Goal: Navigation & Orientation: Find specific page/section

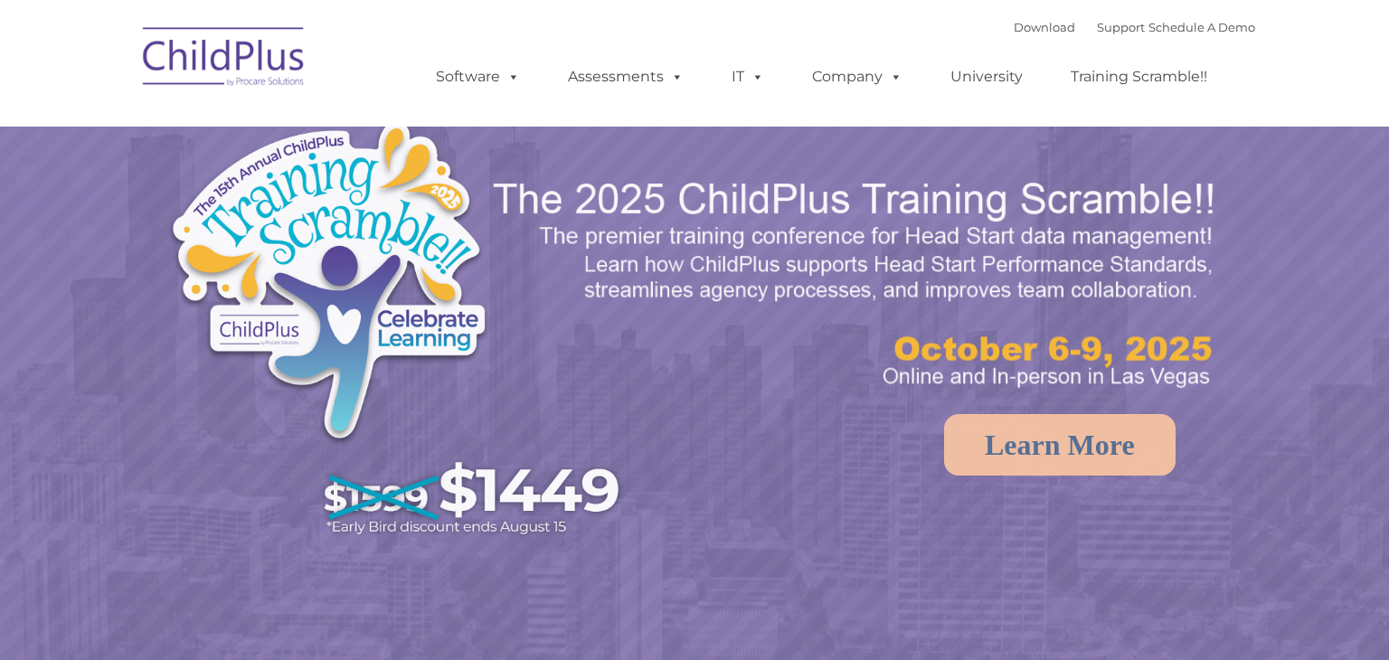
select select "MEDIUM"
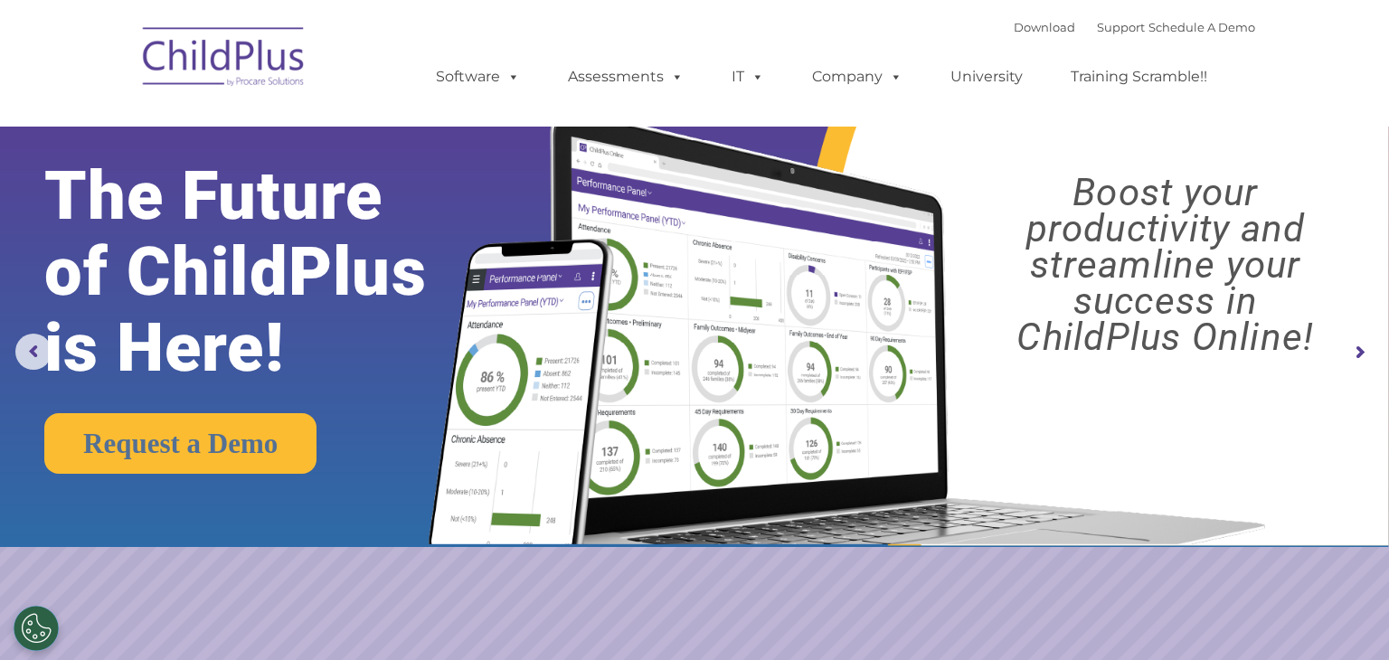
click at [225, 39] on img at bounding box center [224, 59] width 181 height 90
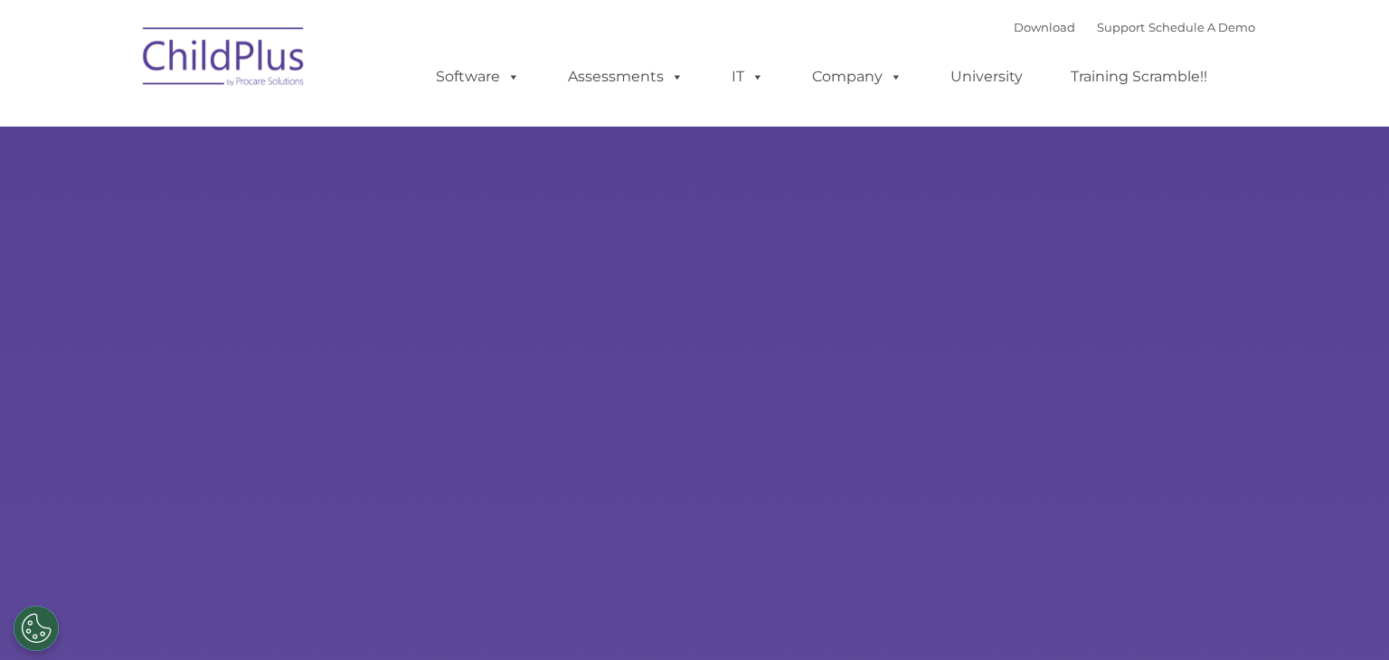
select select "MEDIUM"
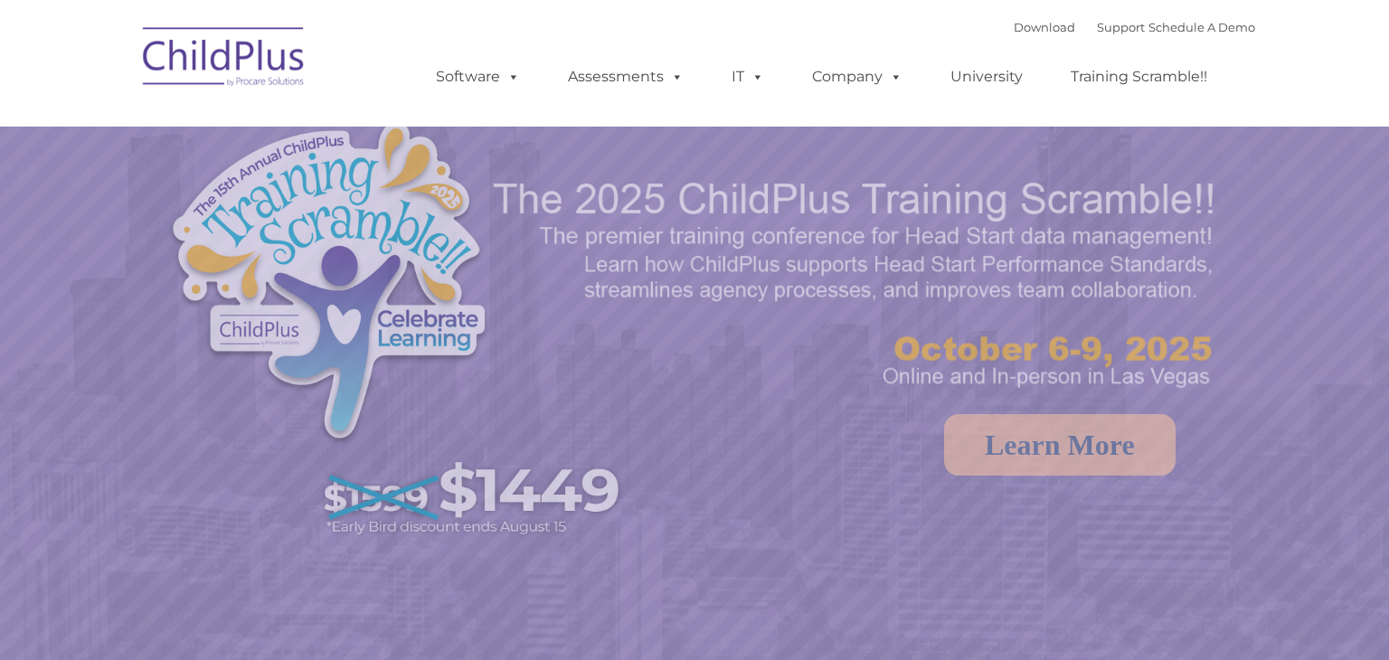
select select "MEDIUM"
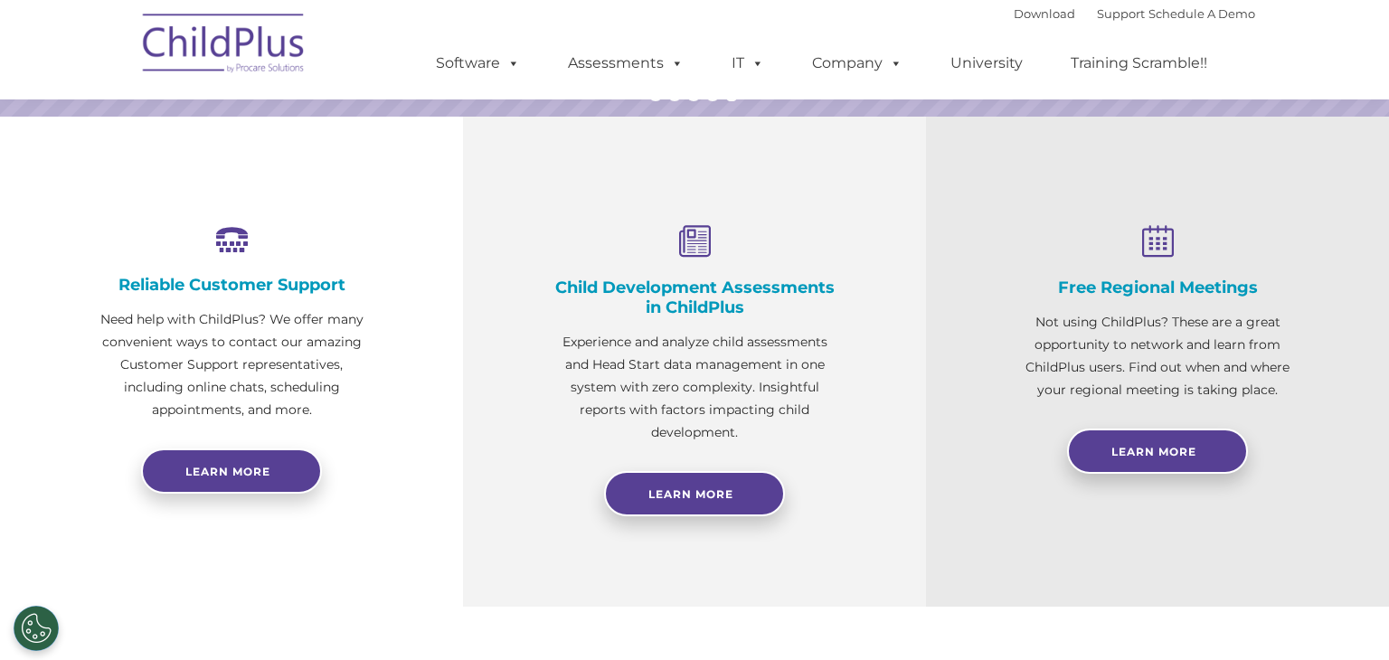
scroll to position [595, 0]
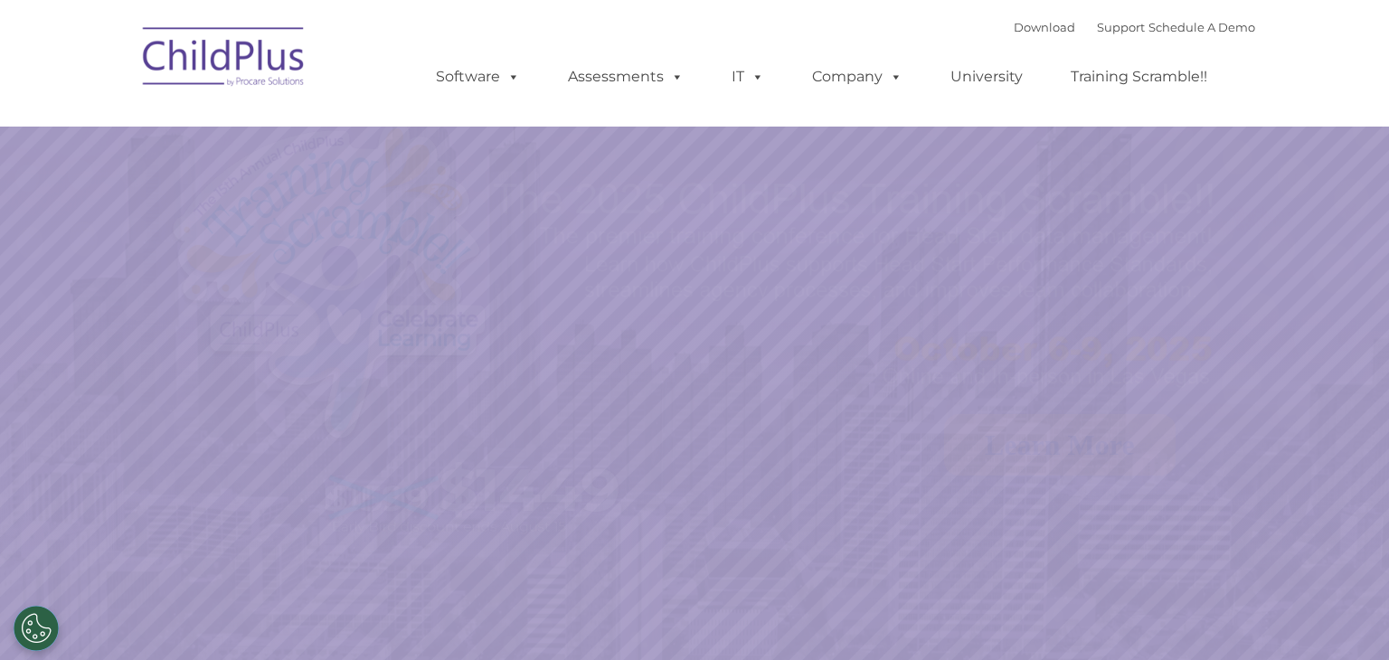
select select "MEDIUM"
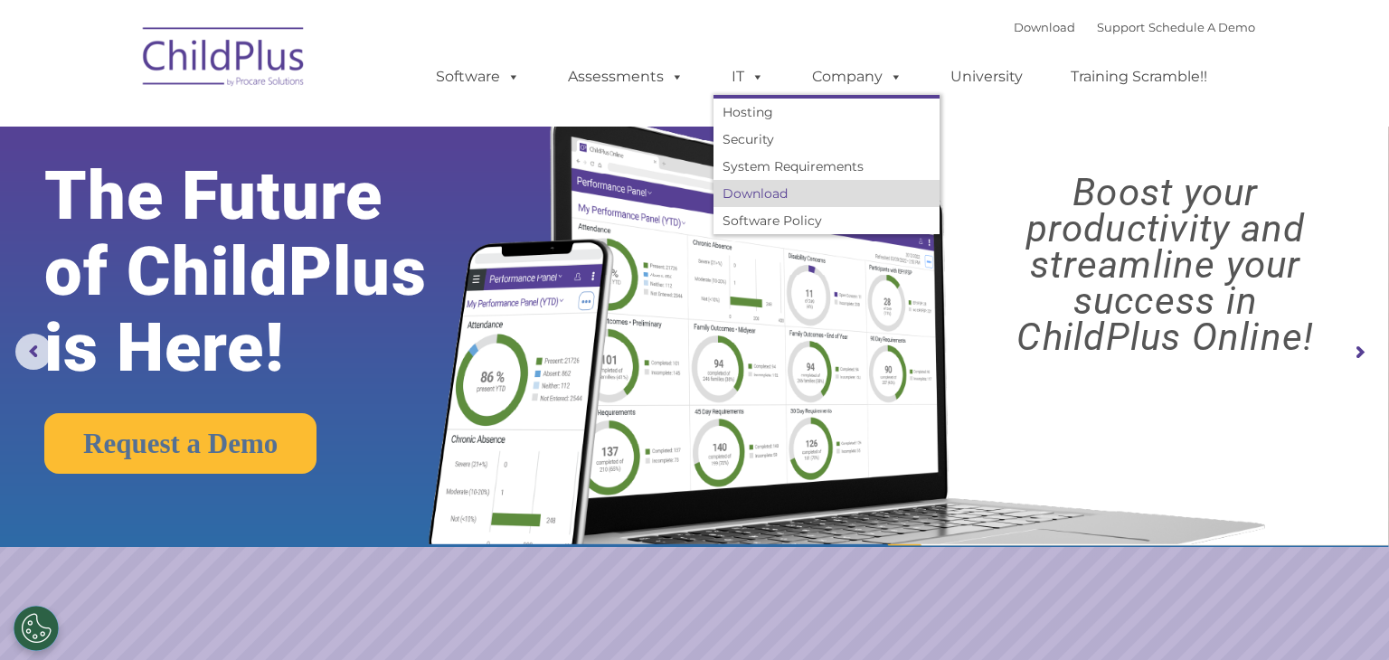
click at [785, 187] on link "Download" at bounding box center [827, 193] width 226 height 27
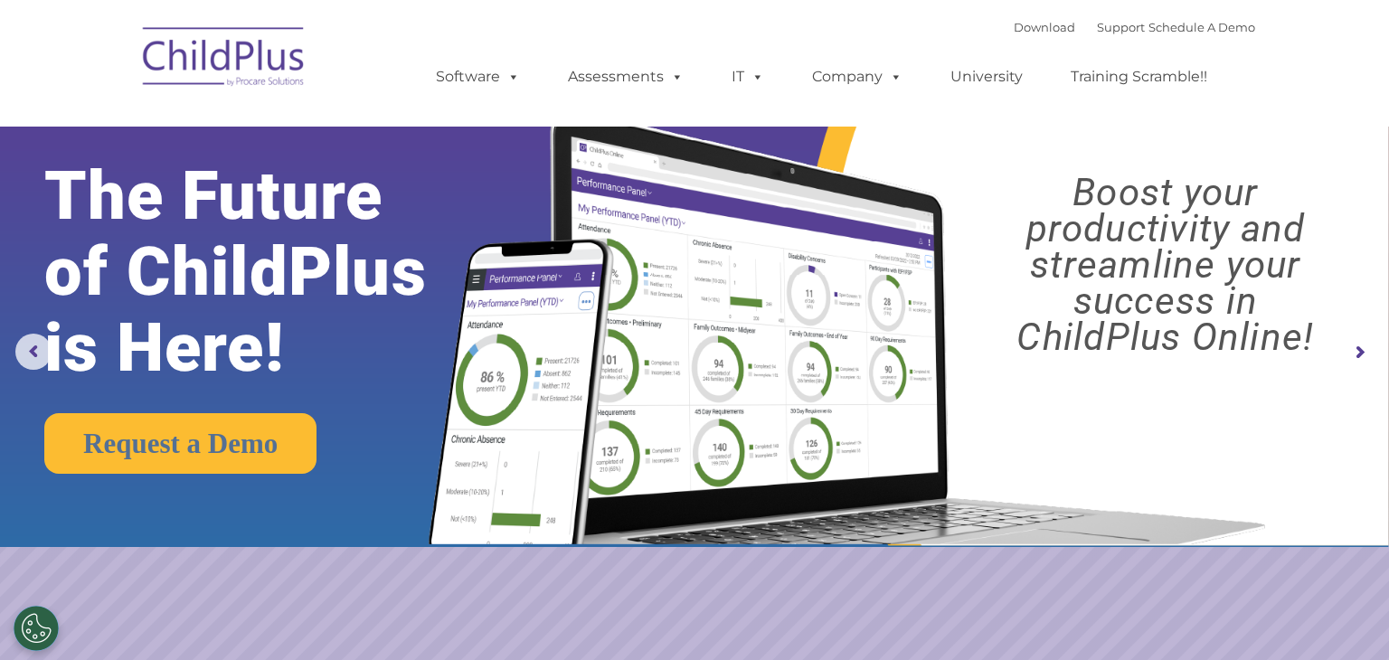
click at [281, 64] on img at bounding box center [224, 59] width 181 height 90
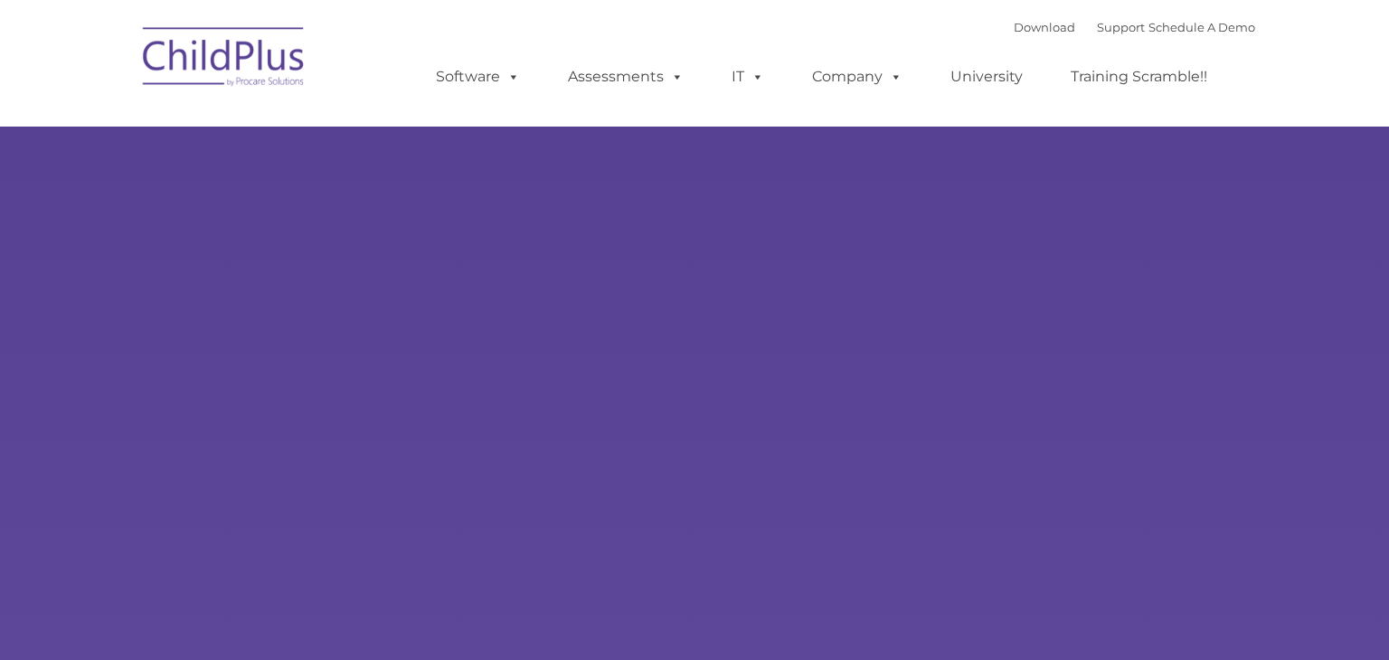
type input ""
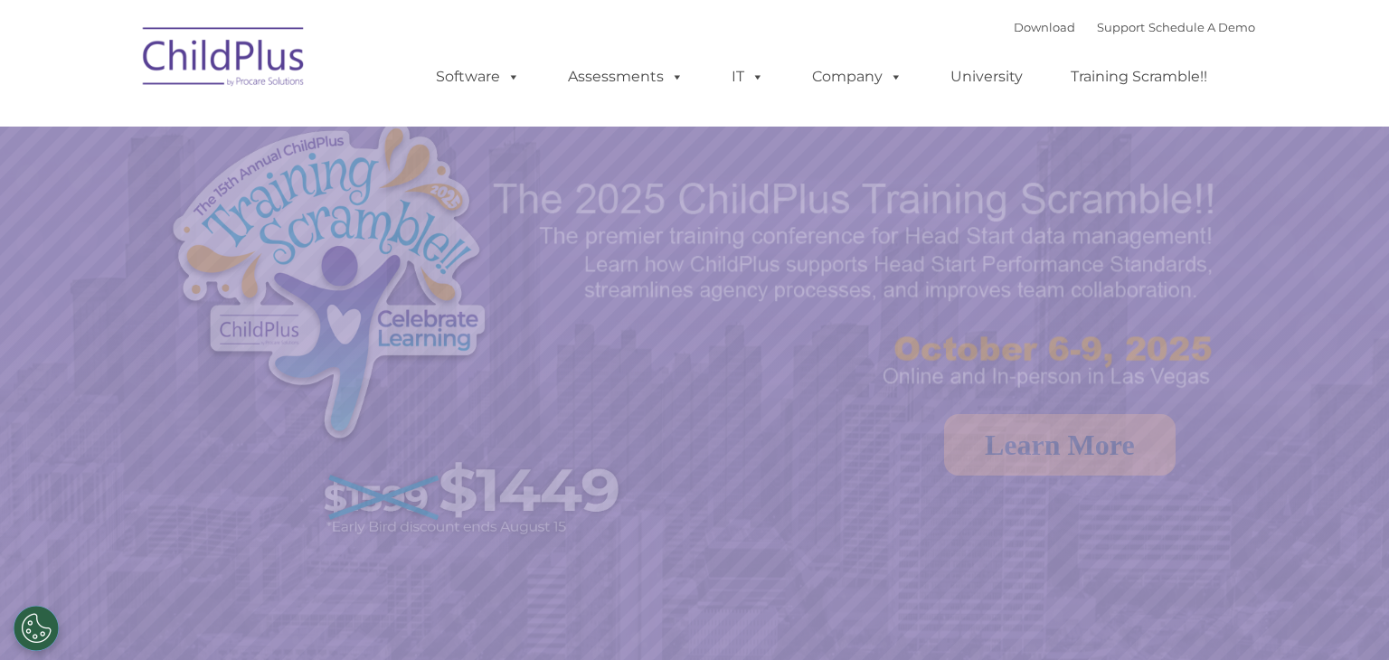
select select "MEDIUM"
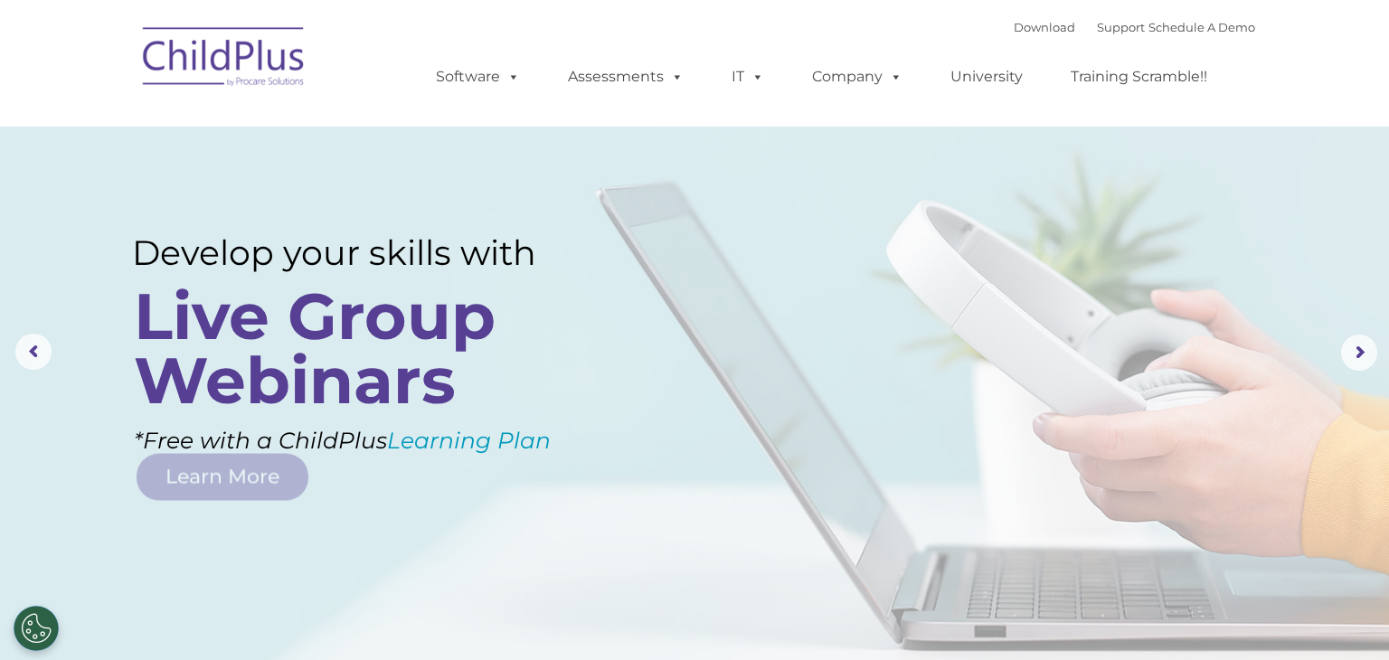
click at [248, 71] on img at bounding box center [224, 59] width 181 height 90
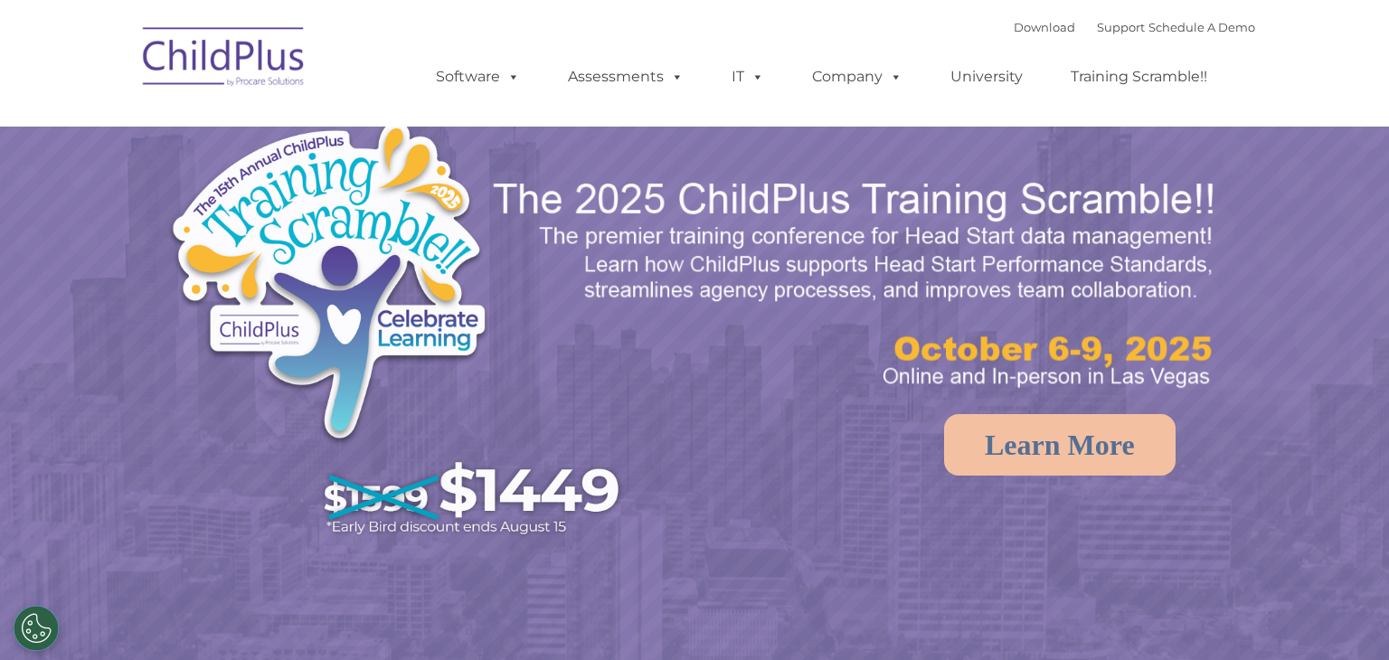
select select "MEDIUM"
